Goal: Check status

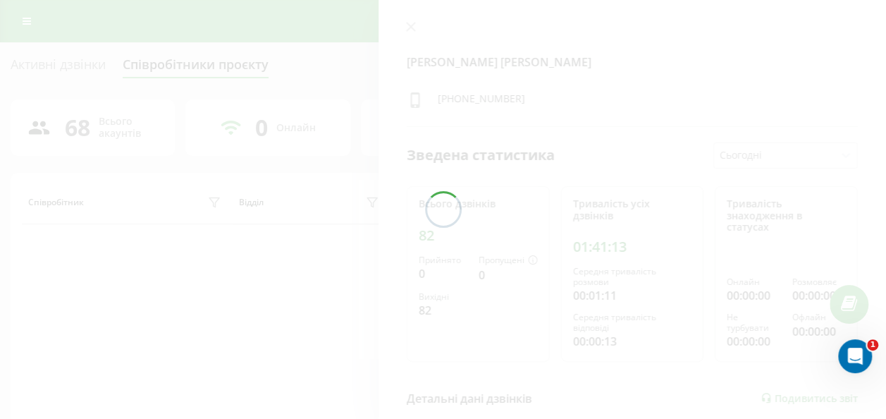
drag, startPoint x: 0, startPoint y: 0, endPoint x: 23, endPoint y: 20, distance: 31.0
click at [23, 20] on div at bounding box center [443, 209] width 886 height 419
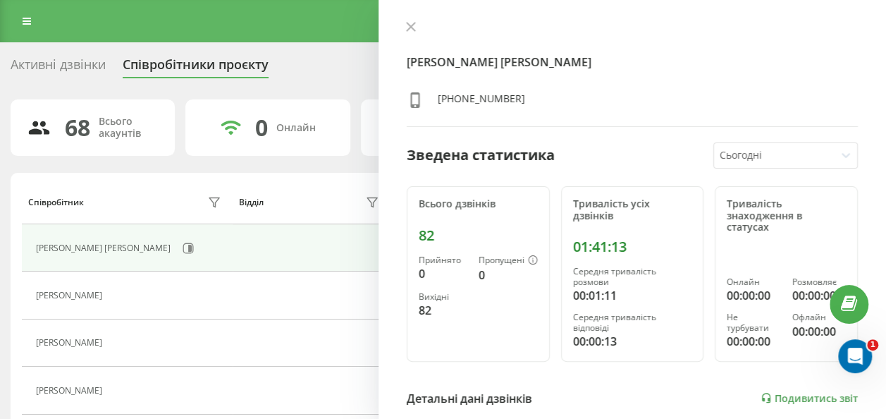
click at [23, 20] on icon at bounding box center [27, 21] width 8 height 10
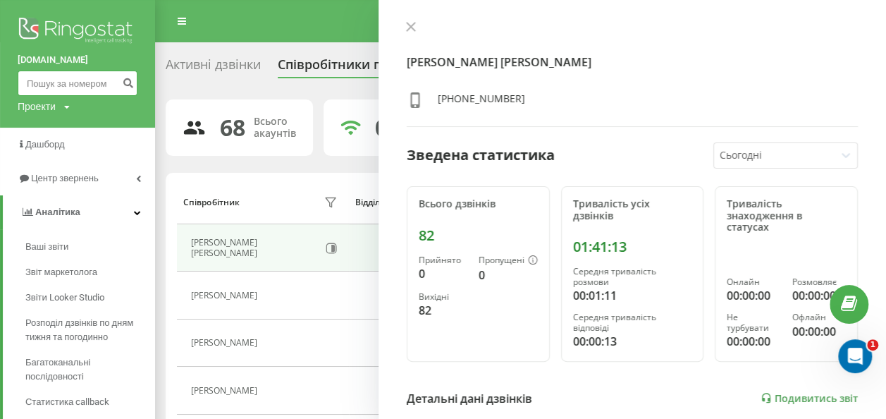
click at [102, 83] on input at bounding box center [78, 82] width 120 height 25
paste input "0634438477"
type input "0634438477"
click at [122, 85] on icon "submit" at bounding box center [128, 81] width 12 height 8
